Goal: Use online tool/utility: Utilize a website feature to perform a specific function

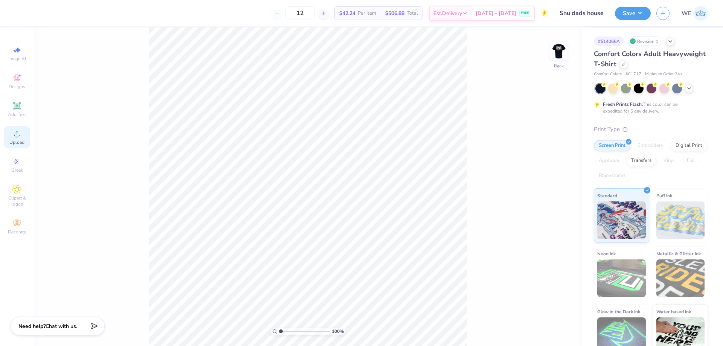
click at [25, 136] on div "Upload" at bounding box center [17, 137] width 26 height 22
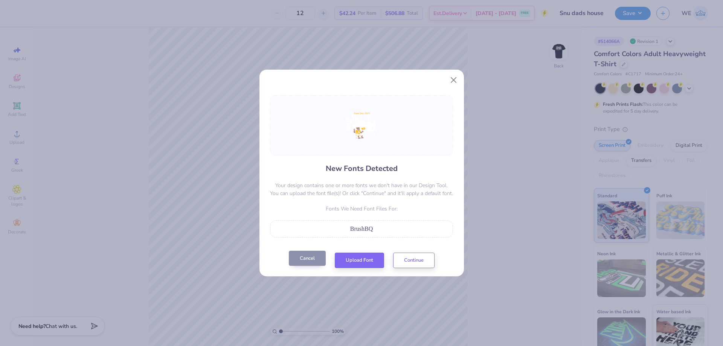
click at [303, 264] on button "Cancel" at bounding box center [307, 258] width 37 height 15
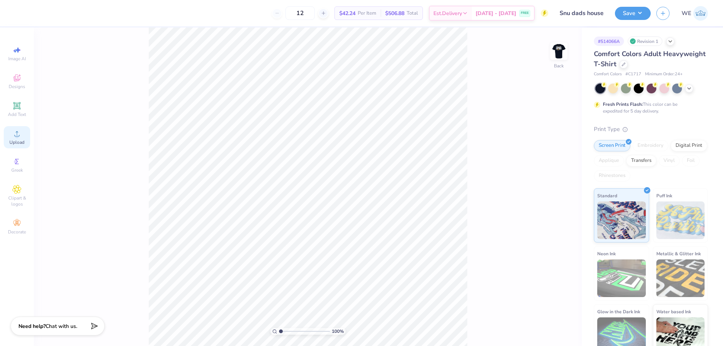
click at [20, 141] on span "Upload" at bounding box center [16, 142] width 15 height 6
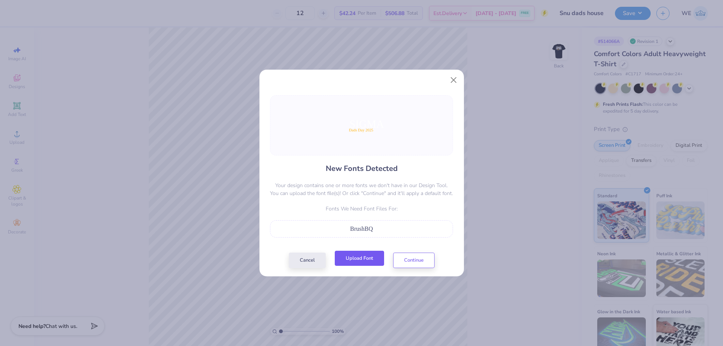
click at [363, 265] on button "Upload Font" at bounding box center [359, 258] width 49 height 15
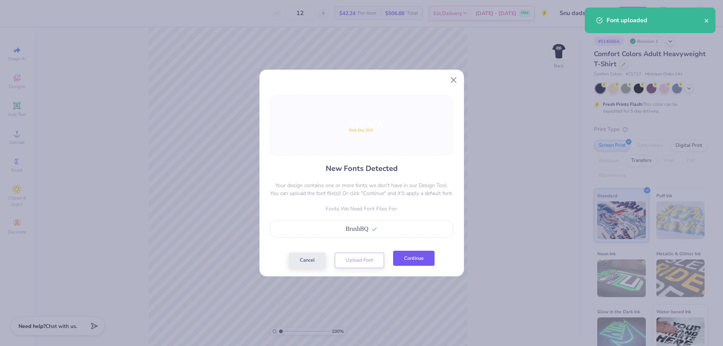
click at [410, 254] on button "Continue" at bounding box center [413, 258] width 41 height 15
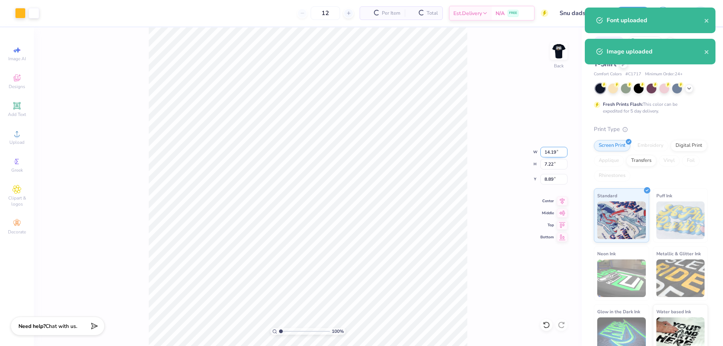
click at [552, 154] on input "14.19" at bounding box center [553, 152] width 27 height 11
type input "4.00"
type input "2.03"
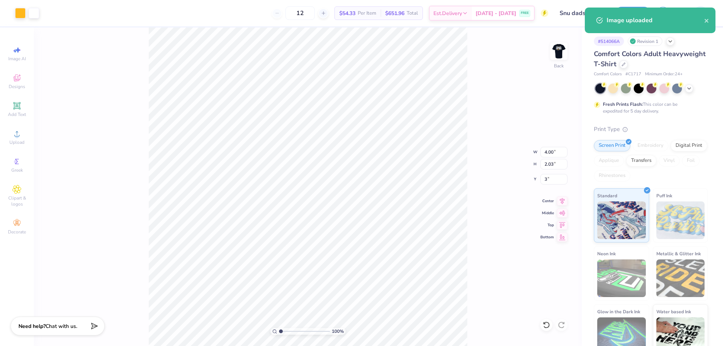
type input "3.00"
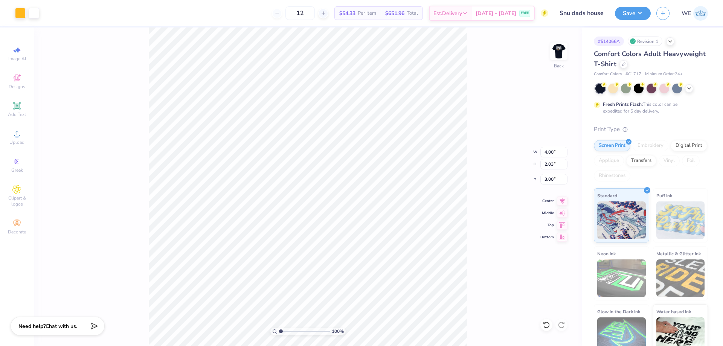
type input "3.86"
click at [565, 44] on img at bounding box center [559, 51] width 30 height 30
click at [20, 130] on icon at bounding box center [16, 133] width 9 height 9
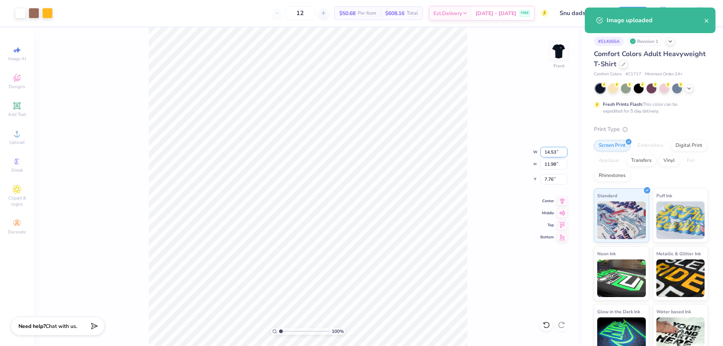
click at [550, 150] on input "14.53" at bounding box center [553, 152] width 27 height 11
type input "12.00"
type input "9.89"
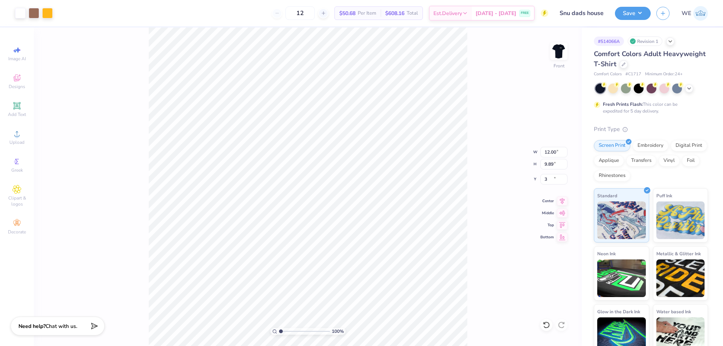
type input "3.00"
click at [624, 13] on button "Save" at bounding box center [633, 12] width 36 height 13
click at [22, 139] on div "Upload" at bounding box center [17, 137] width 26 height 22
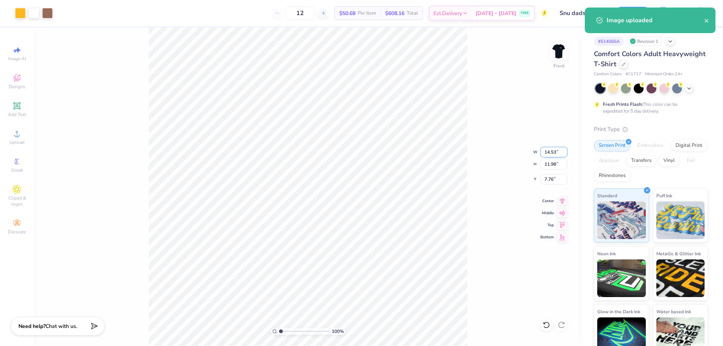
click at [555, 149] on input "14.53" at bounding box center [553, 152] width 27 height 11
type input "12.00"
type input "9.89"
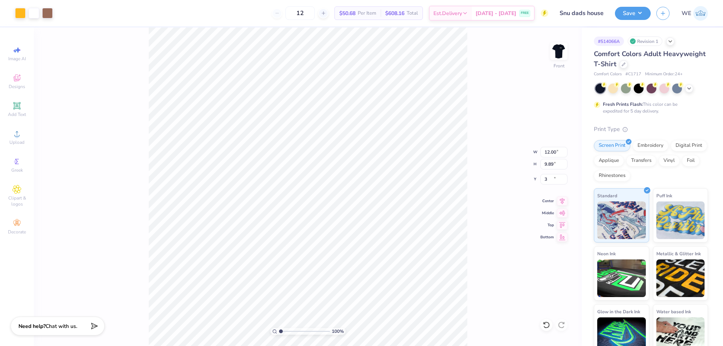
type input "3.00"
click at [623, 16] on button "Save" at bounding box center [633, 12] width 36 height 13
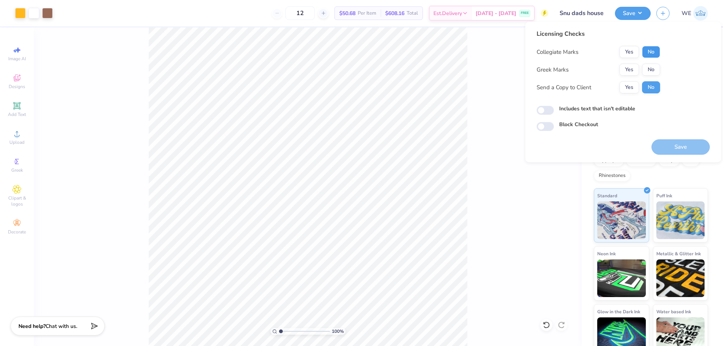
click at [646, 46] on button "No" at bounding box center [651, 52] width 18 height 12
click at [627, 67] on button "Yes" at bounding box center [630, 70] width 20 height 12
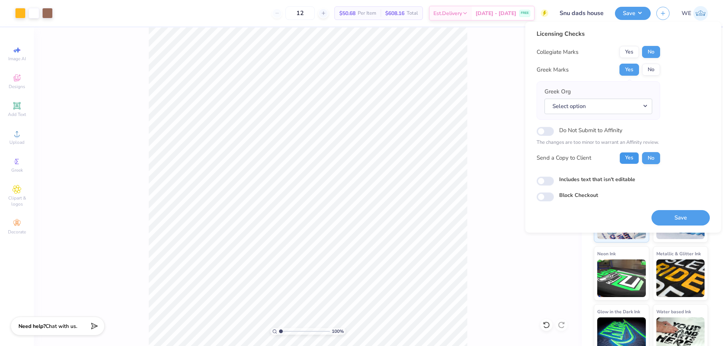
click at [630, 156] on button "Yes" at bounding box center [630, 158] width 20 height 12
click at [560, 105] on button "Select option" at bounding box center [599, 106] width 108 height 15
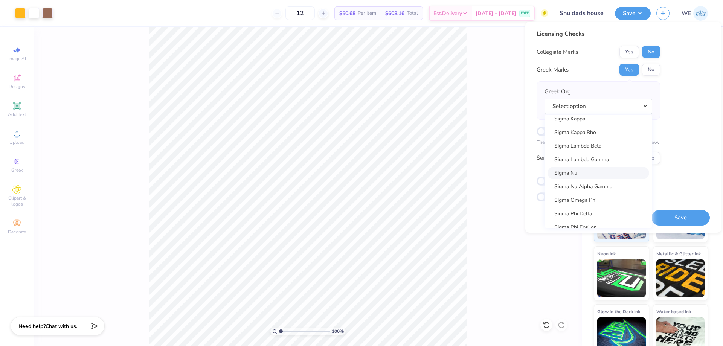
scroll to position [4959, 0]
click at [571, 155] on link "Sigma Nu" at bounding box center [599, 154] width 102 height 12
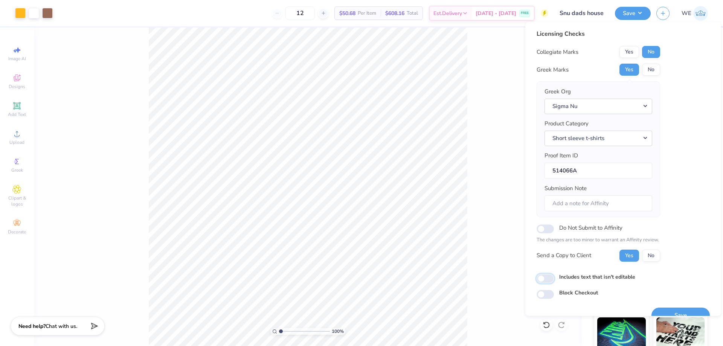
click at [551, 279] on input "Includes text that isn't editable" at bounding box center [545, 278] width 17 height 9
checkbox input "true"
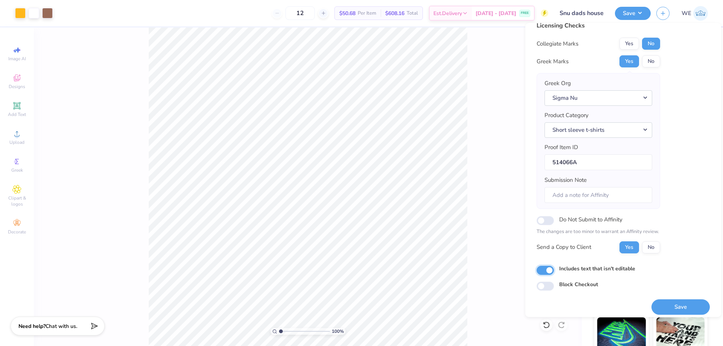
scroll to position [14, 0]
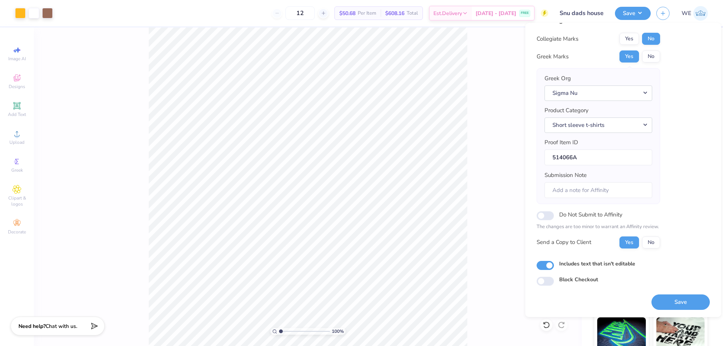
click at [677, 301] on button "Save" at bounding box center [681, 301] width 58 height 15
